Goal: Task Accomplishment & Management: Manage account settings

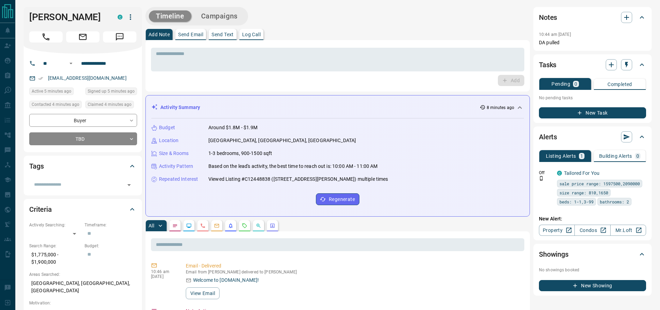
click at [446, 24] on div "Timeline Campaigns" at bounding box center [337, 16] width 384 height 18
click at [437, 24] on div "Timeline Campaigns" at bounding box center [337, 16] width 384 height 18
click at [425, 13] on div "Timeline Campaigns" at bounding box center [337, 16] width 384 height 18
click at [395, 16] on div "Timeline Campaigns" at bounding box center [337, 16] width 384 height 18
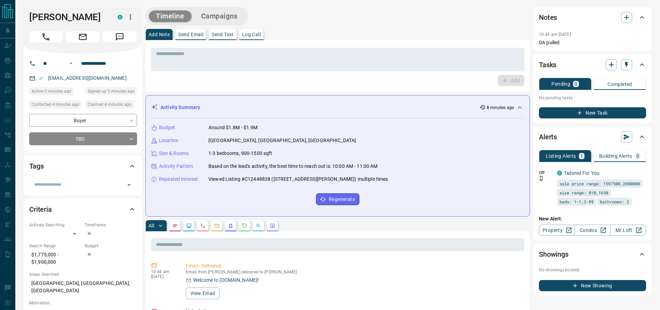
click at [368, 39] on div "Add Note Send Email Send Text Log Call" at bounding box center [337, 34] width 384 height 11
click at [303, 38] on div "Add Note Send Email Send Text Log Call" at bounding box center [337, 34] width 384 height 11
click at [371, 43] on div "* ​ Add" at bounding box center [337, 65] width 384 height 51
drag, startPoint x: 271, startPoint y: 61, endPoint x: 135, endPoint y: 141, distance: 157.8
click at [270, 61] on textarea at bounding box center [337, 60] width 363 height 18
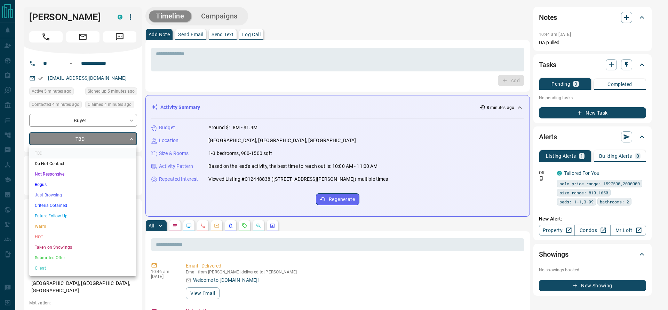
drag, startPoint x: 68, startPoint y: 193, endPoint x: 73, endPoint y: 226, distance: 33.9
click at [73, 226] on ul "TBD Do Not Contact Not Responsive Bogus Just Browsing Criteria Obtained Future …" at bounding box center [82, 210] width 107 height 131
click at [73, 226] on li "Warm" at bounding box center [82, 226] width 107 height 10
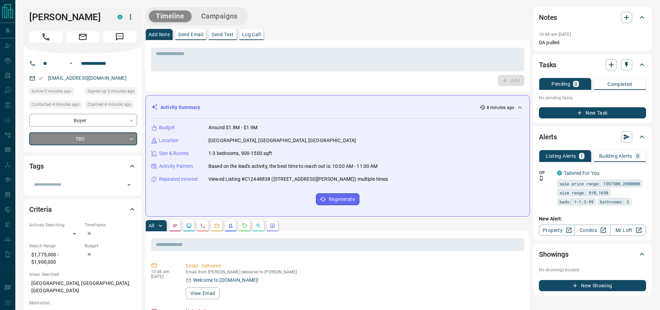
click at [213, 47] on div "* ​" at bounding box center [337, 59] width 373 height 26
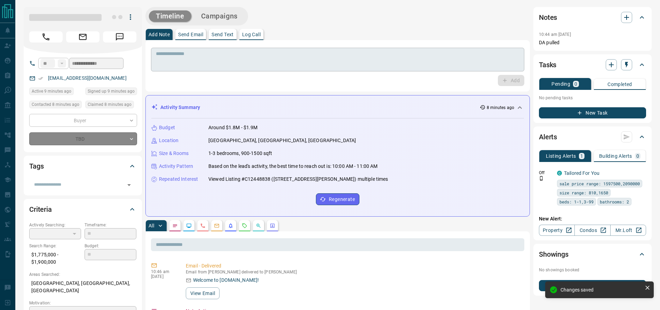
type input "*"
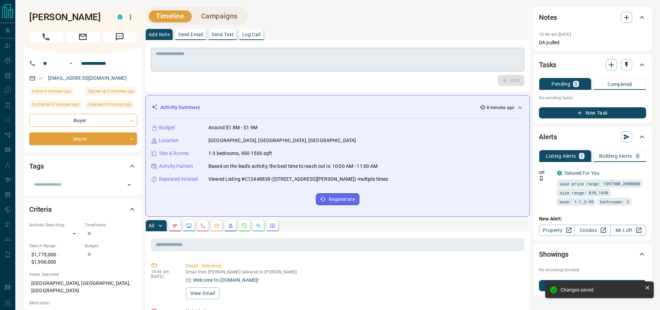
click at [199, 65] on textarea at bounding box center [337, 60] width 363 height 18
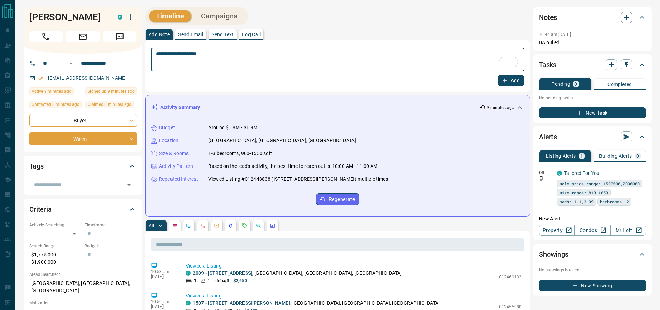
type textarea "**********"
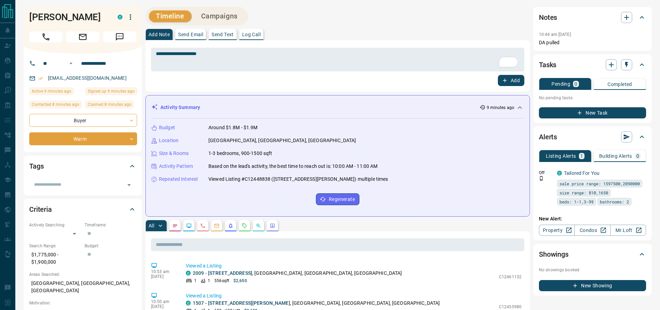
click at [417, 46] on div "**********" at bounding box center [337, 59] width 373 height 26
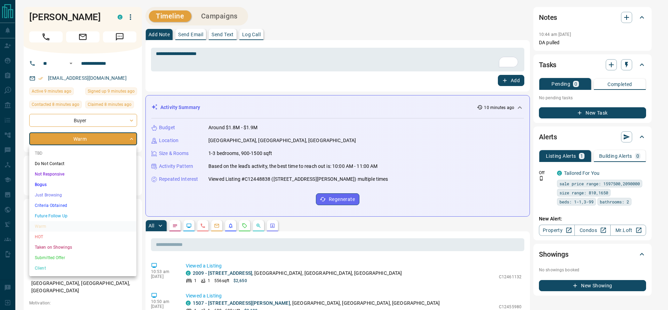
click at [75, 202] on li "Criteria Obtained" at bounding box center [82, 205] width 107 height 10
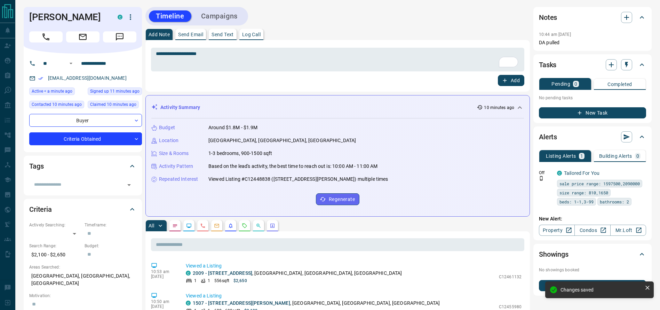
type input "*"
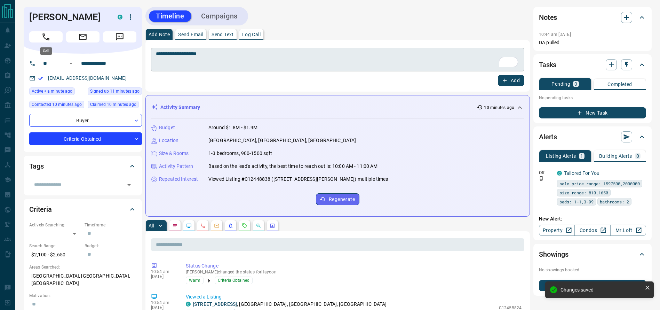
drag, startPoint x: 41, startPoint y: 41, endPoint x: 195, endPoint y: 71, distance: 156.5
click at [41, 42] on button "Call" at bounding box center [45, 36] width 33 height 11
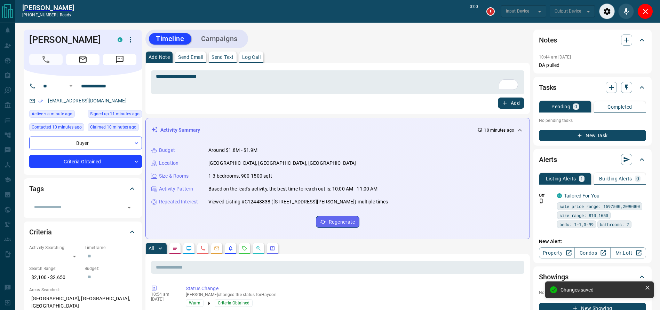
type input "*******"
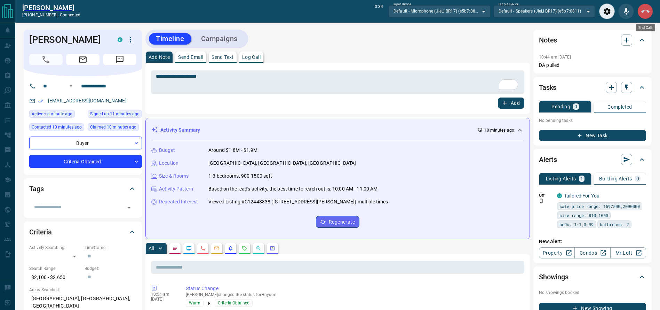
click at [646, 15] on icon "End Call" at bounding box center [645, 11] width 8 height 8
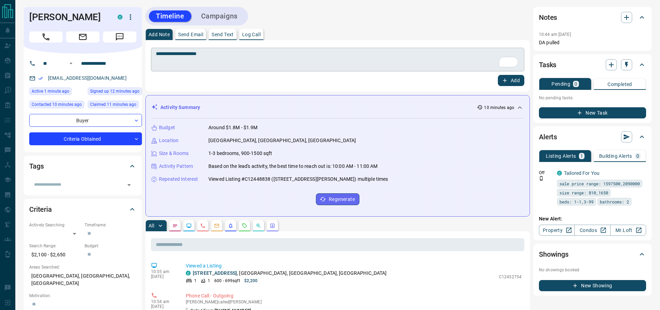
click at [442, 58] on textarea "**********" at bounding box center [337, 60] width 363 height 18
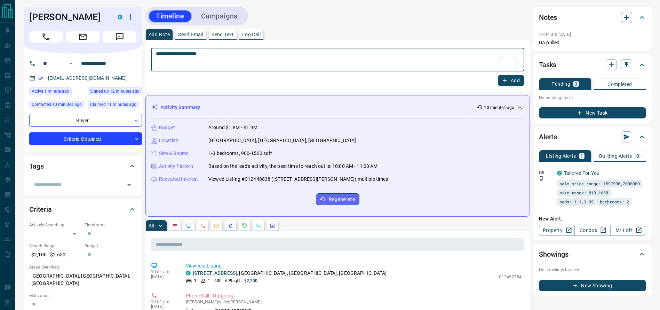
click at [442, 58] on textarea "**********" at bounding box center [337, 60] width 363 height 18
type textarea "**********"
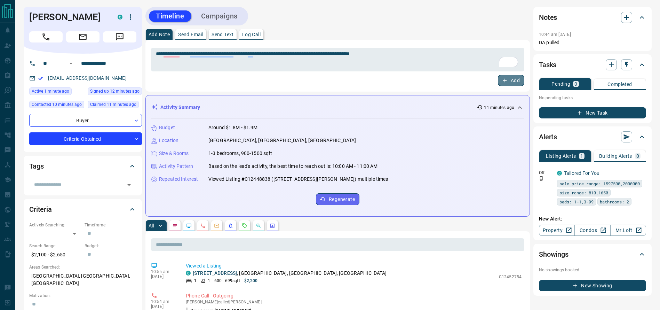
click at [512, 77] on button "Add" at bounding box center [511, 80] width 26 height 11
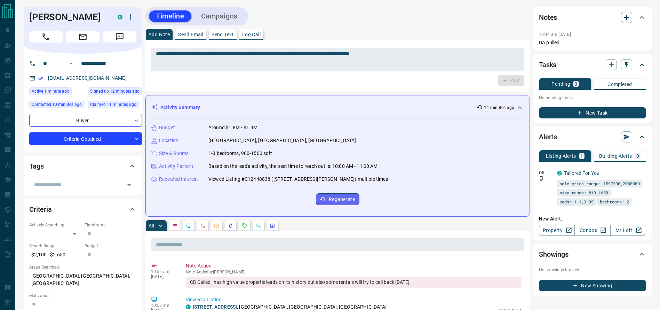
click at [594, 117] on button "New Task" at bounding box center [592, 112] width 107 height 11
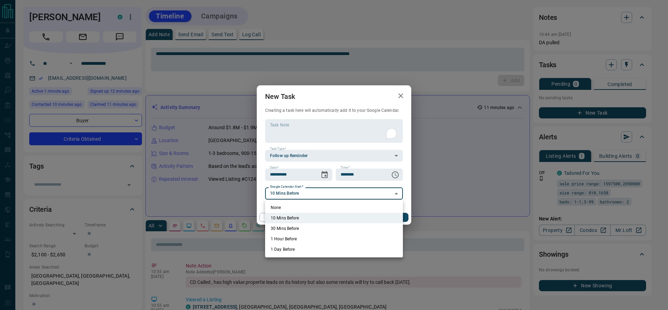
click at [299, 206] on li "None" at bounding box center [334, 207] width 138 height 10
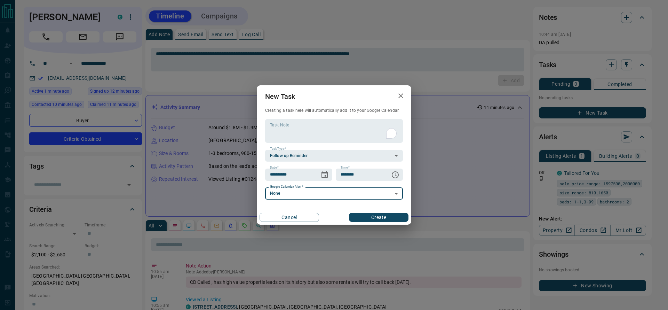
type input "*"
click at [354, 211] on div "Cancel Create" at bounding box center [334, 217] width 154 height 15
click at [358, 213] on button "Create" at bounding box center [378, 217] width 59 height 9
